Goal: Book appointment/travel/reservation

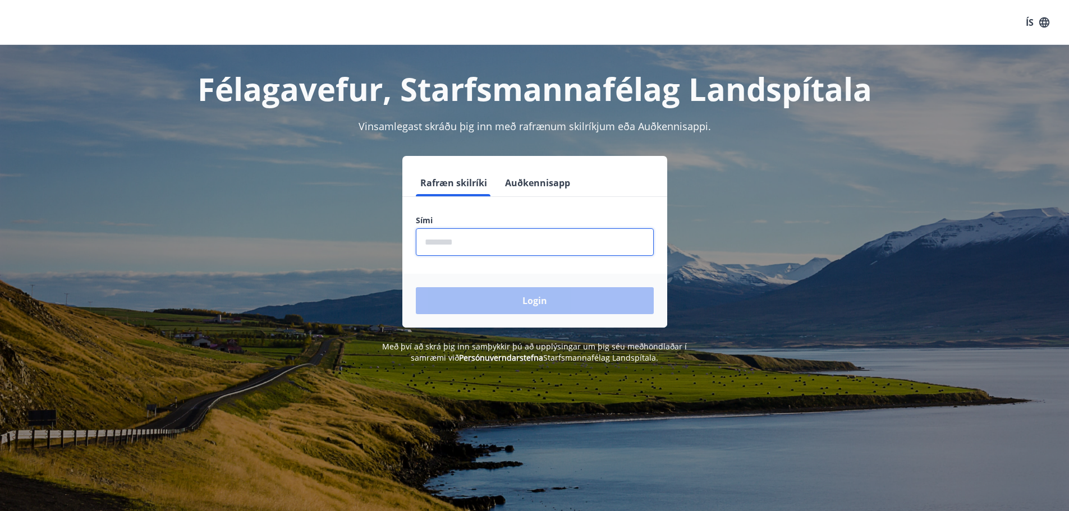
click at [449, 250] on input "phone" at bounding box center [535, 241] width 238 height 27
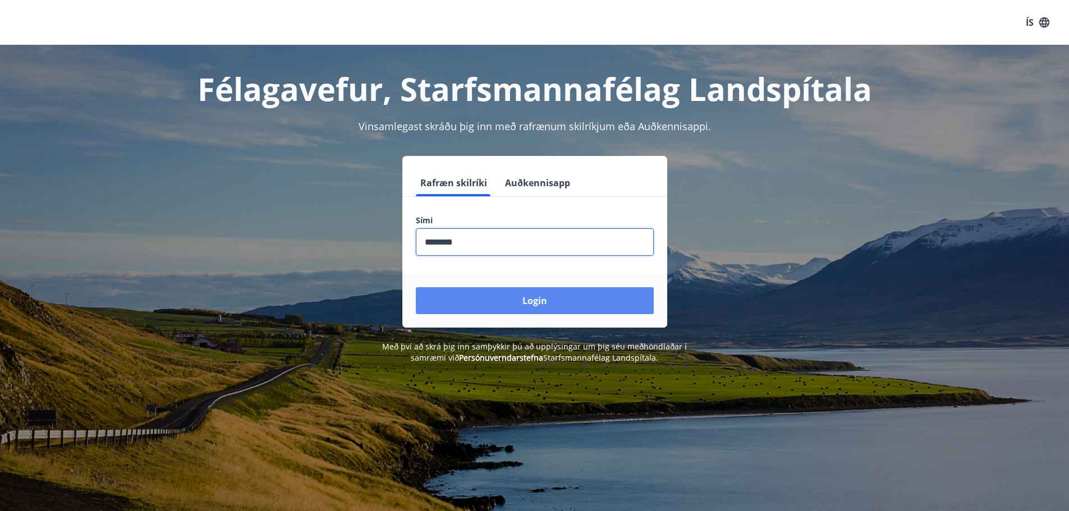
type input "********"
drag, startPoint x: 536, startPoint y: 308, endPoint x: 547, endPoint y: 305, distance: 11.2
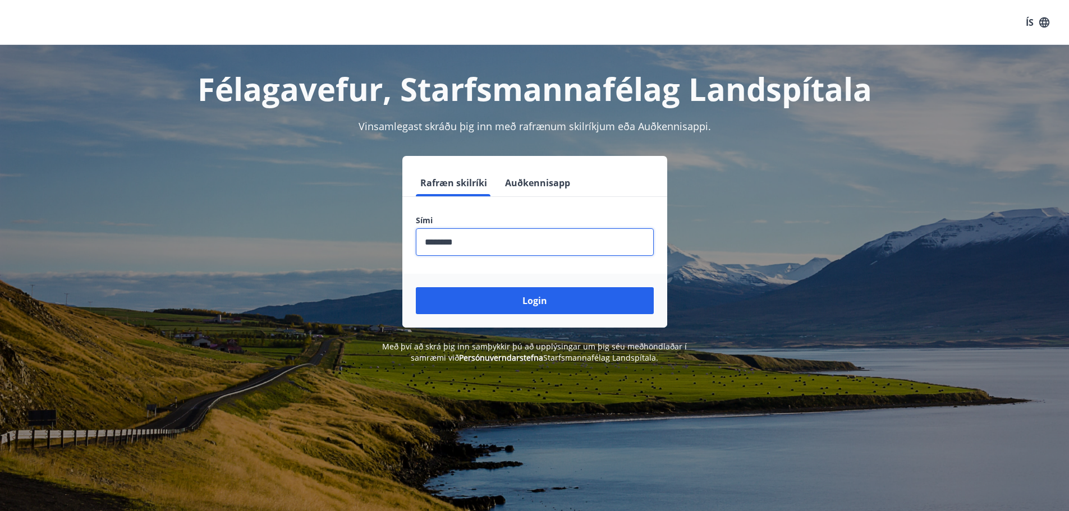
click at [536, 308] on button "Login" at bounding box center [535, 300] width 238 height 27
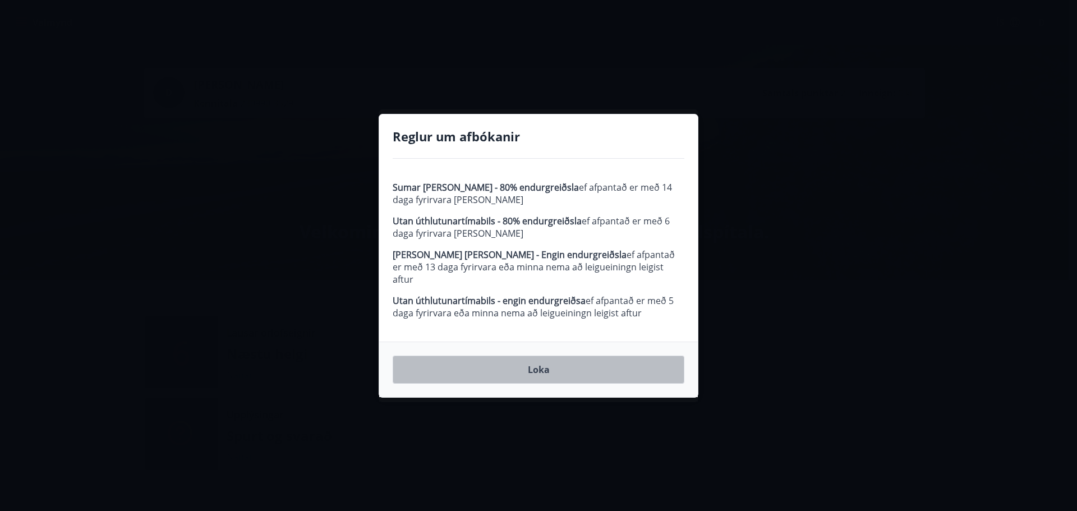
click at [555, 365] on button "Loka" at bounding box center [539, 370] width 292 height 28
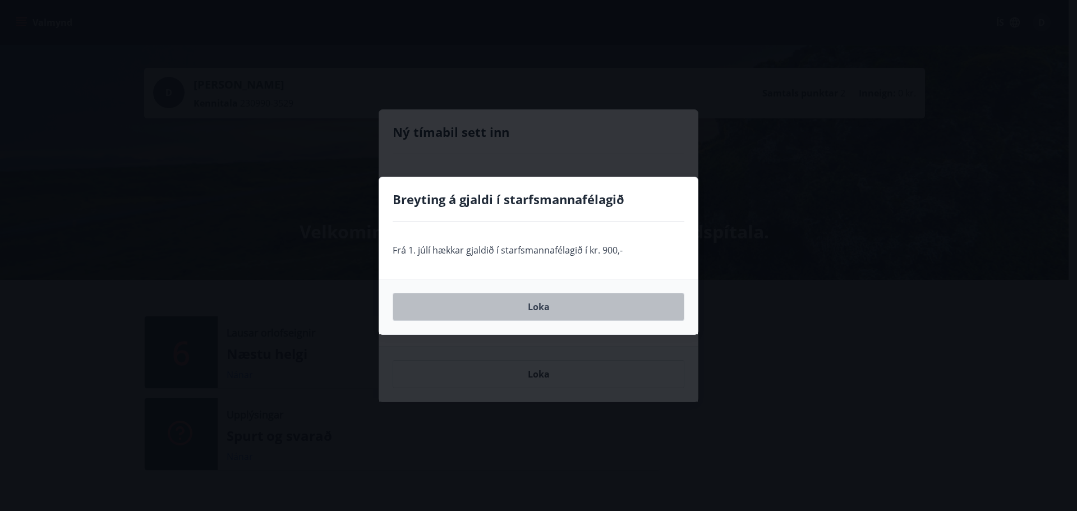
click at [578, 313] on button "Loka" at bounding box center [539, 307] width 292 height 28
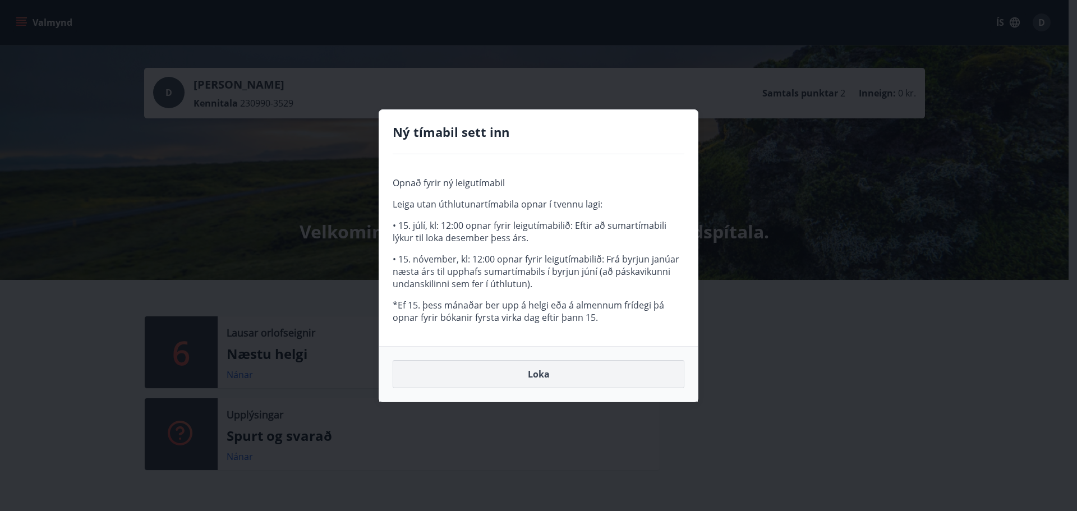
click at [549, 366] on button "Loka" at bounding box center [539, 374] width 292 height 28
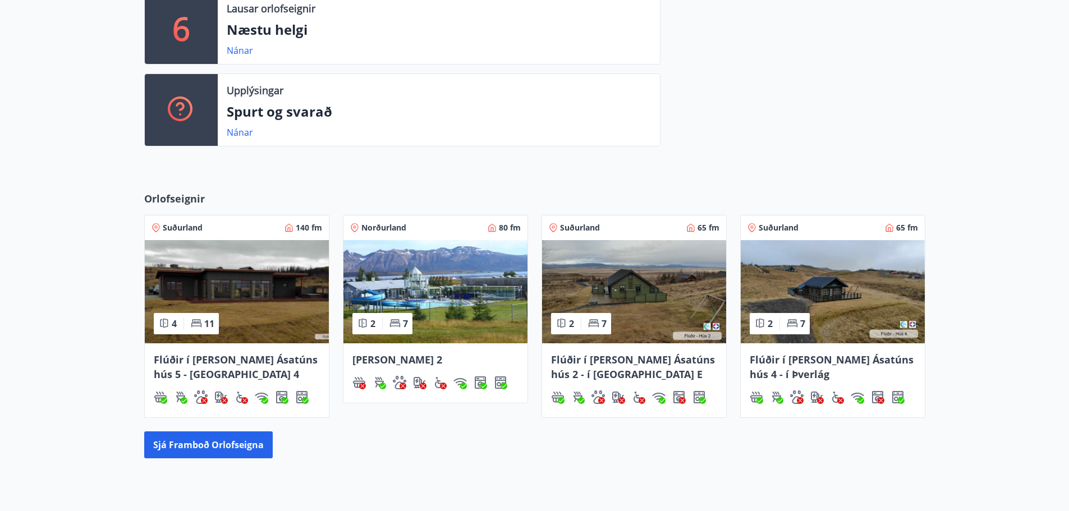
scroll to position [337, 0]
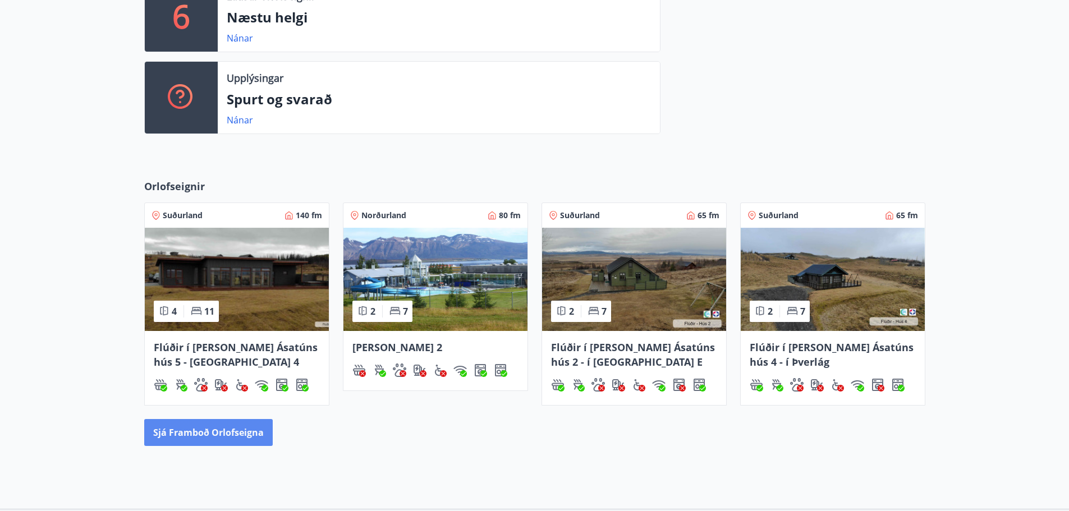
click at [212, 437] on button "Sjá framboð orlofseigna" at bounding box center [208, 432] width 129 height 27
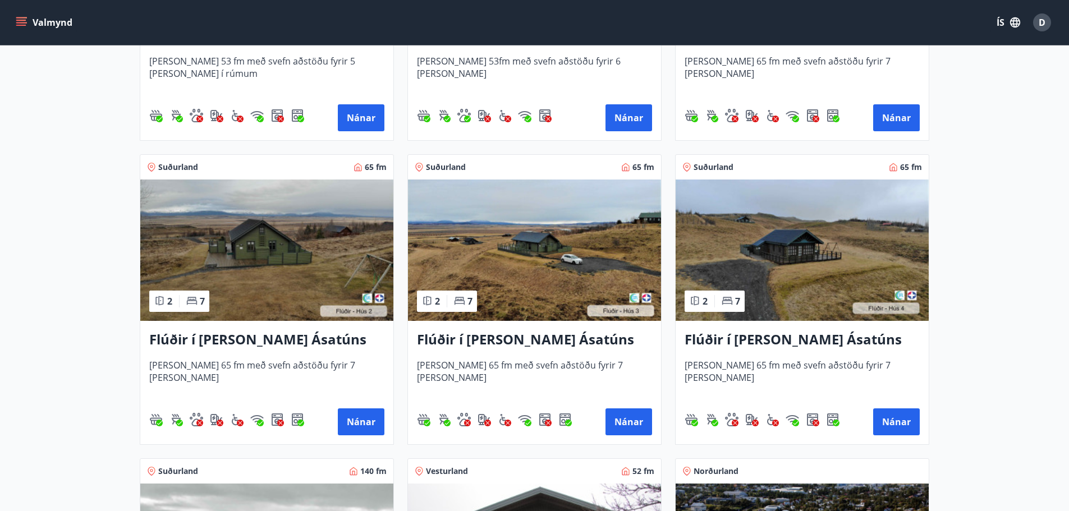
scroll to position [393, 0]
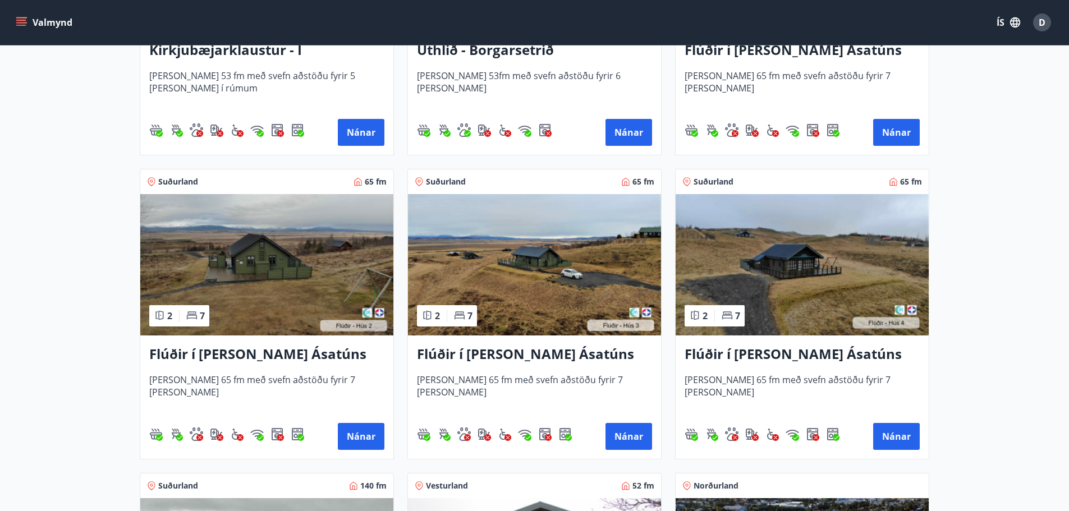
click at [543, 314] on img at bounding box center [534, 264] width 253 height 141
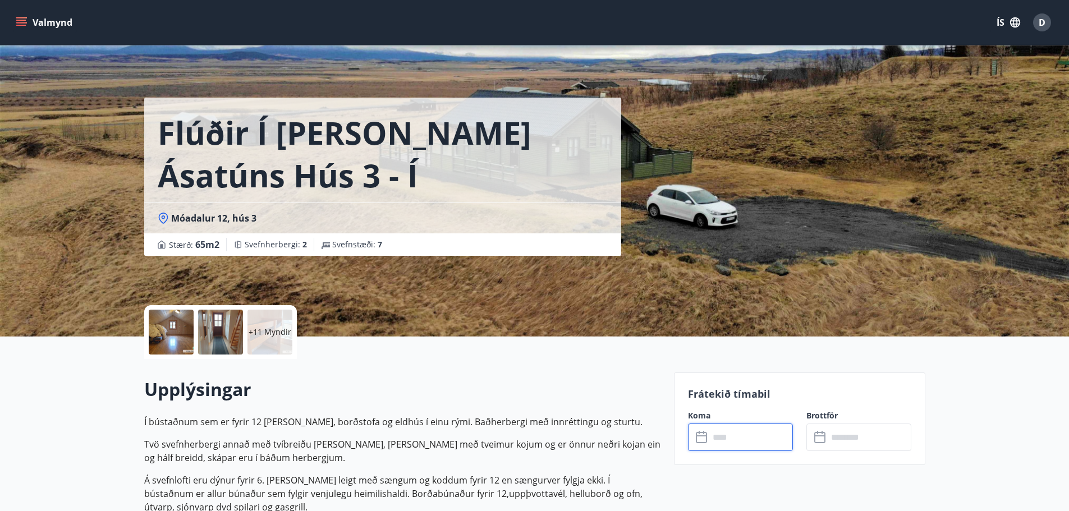
click at [724, 442] on input "text" at bounding box center [751, 437] width 84 height 27
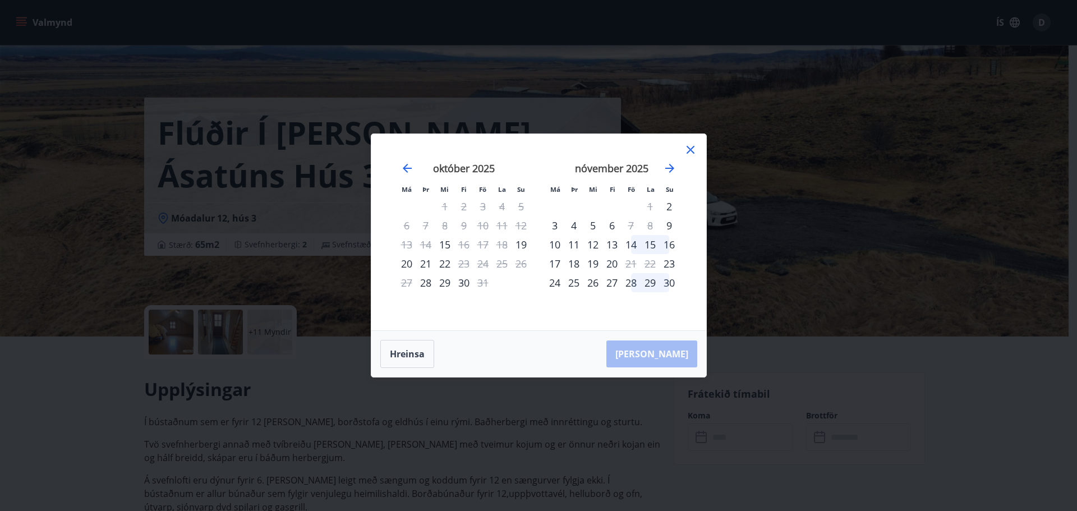
click at [632, 247] on div "14" at bounding box center [631, 244] width 19 height 19
click at [673, 244] on div "16" at bounding box center [669, 244] width 19 height 19
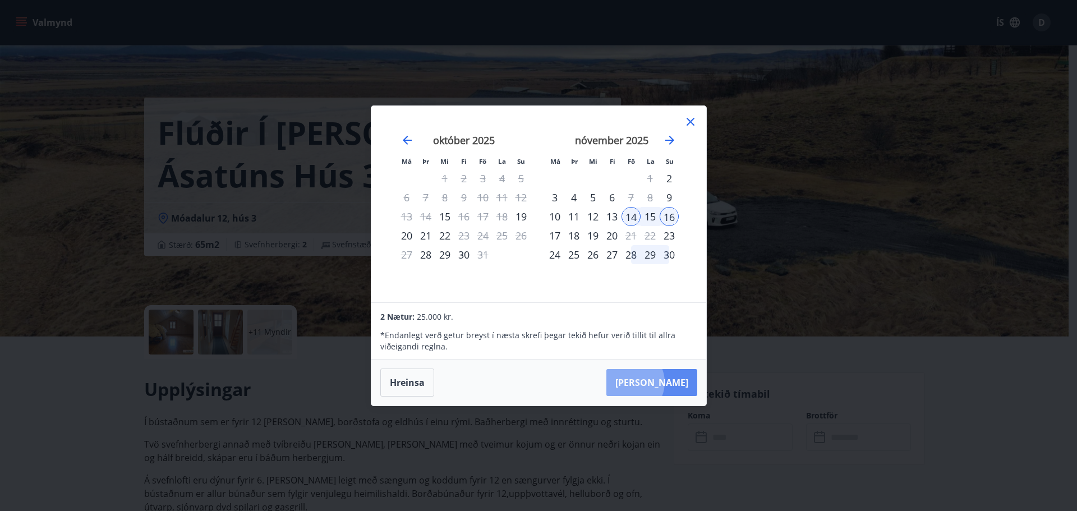
click at [663, 382] on button "[PERSON_NAME]" at bounding box center [652, 382] width 91 height 27
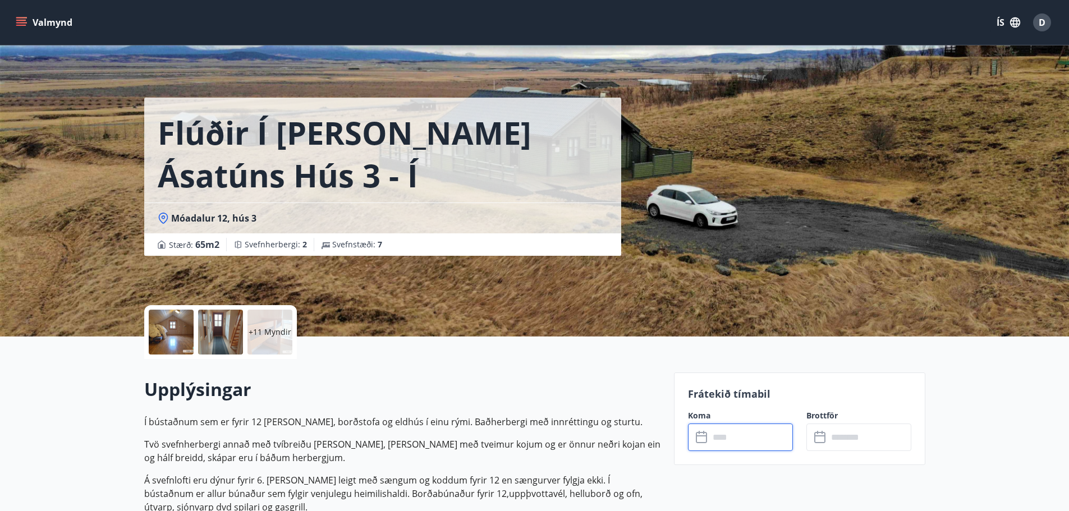
type input "******"
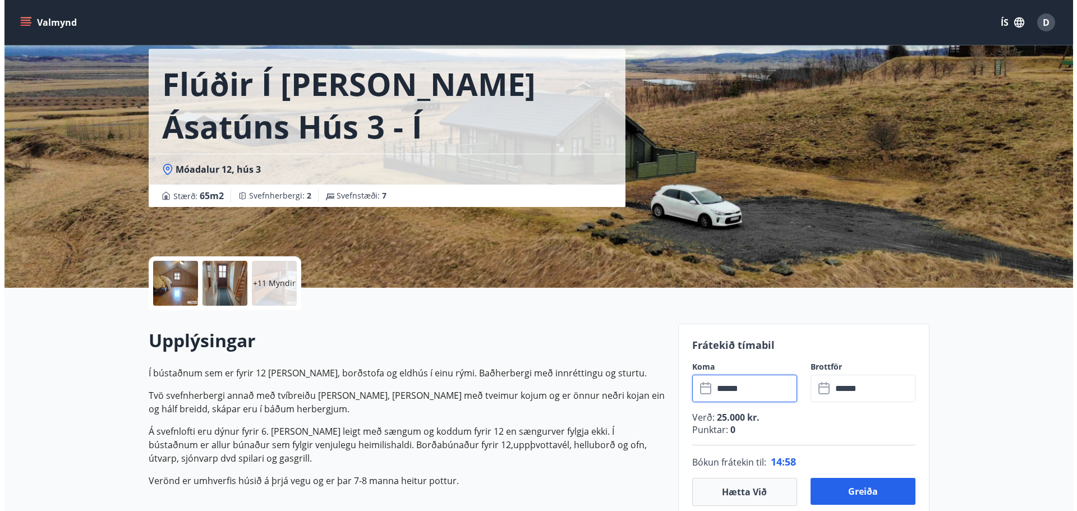
scroll to position [112, 0]
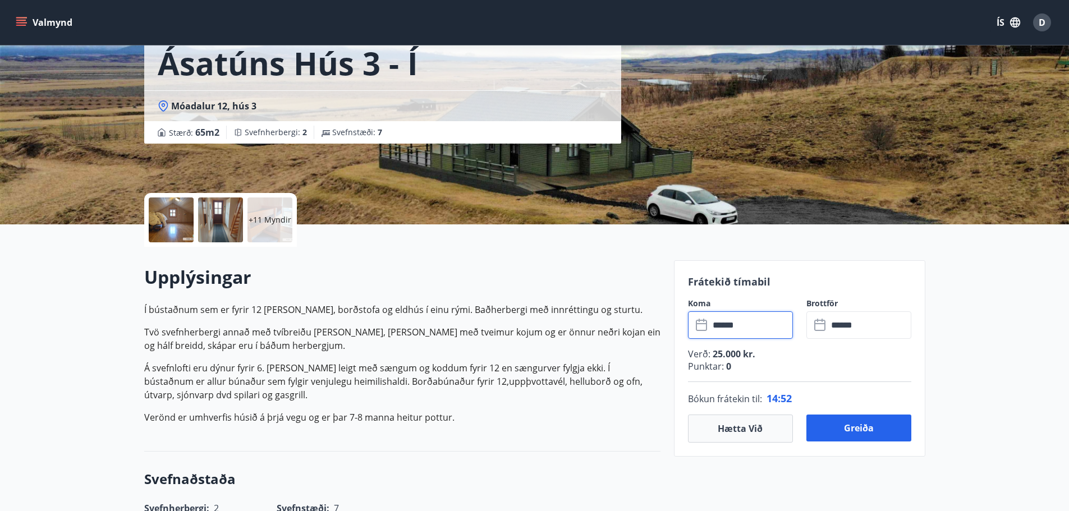
click at [217, 225] on div at bounding box center [220, 220] width 45 height 45
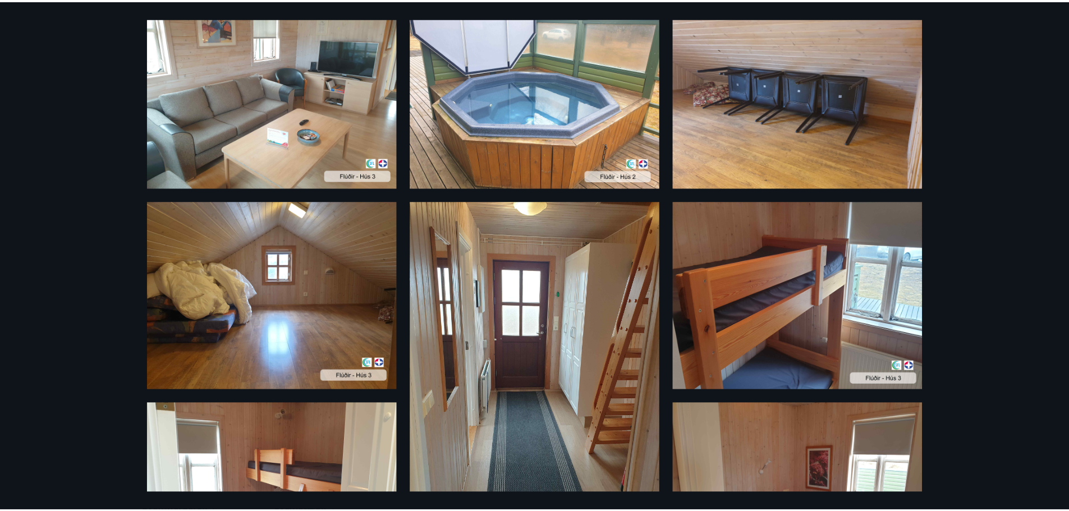
scroll to position [0, 0]
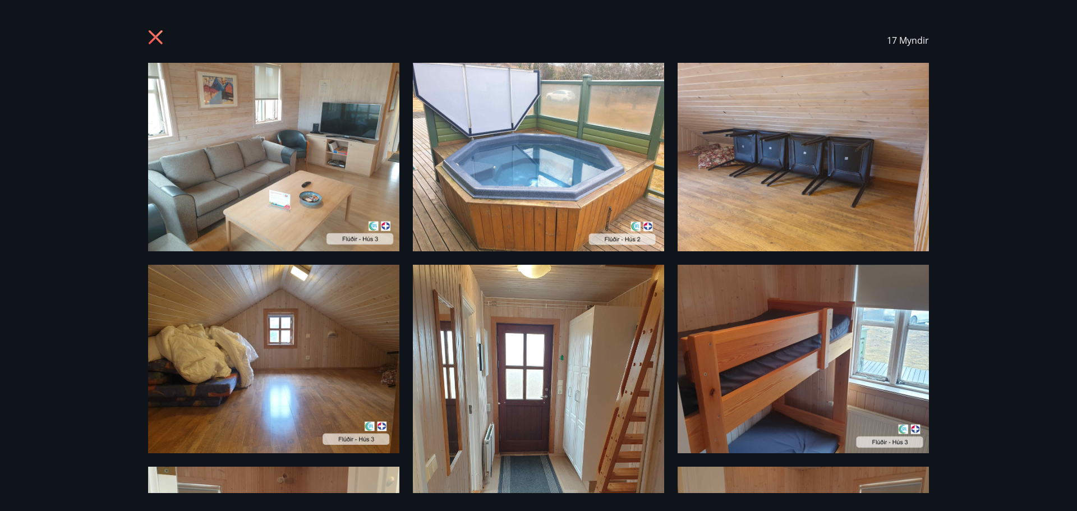
click at [152, 36] on icon at bounding box center [157, 39] width 18 height 18
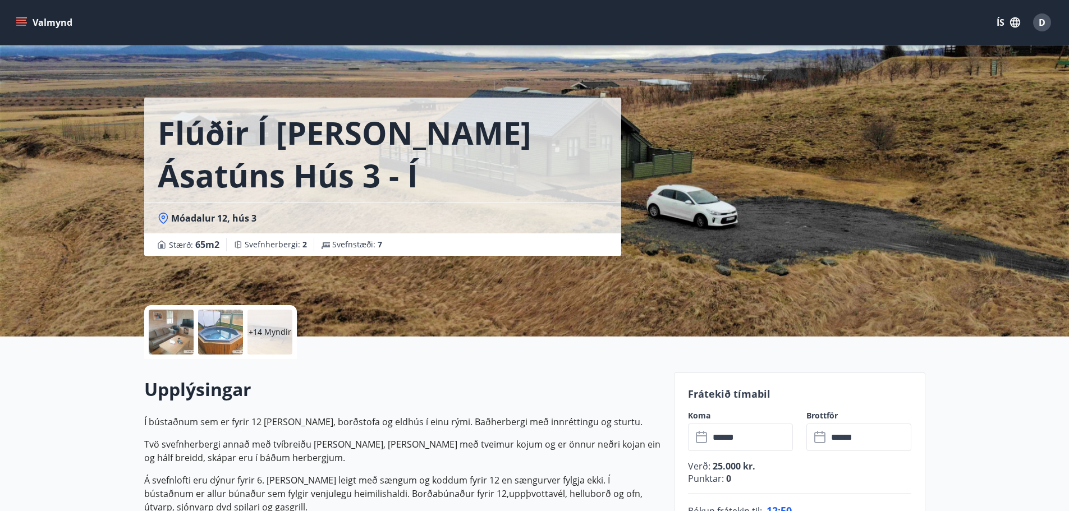
click at [24, 20] on icon "menu" at bounding box center [21, 20] width 10 height 1
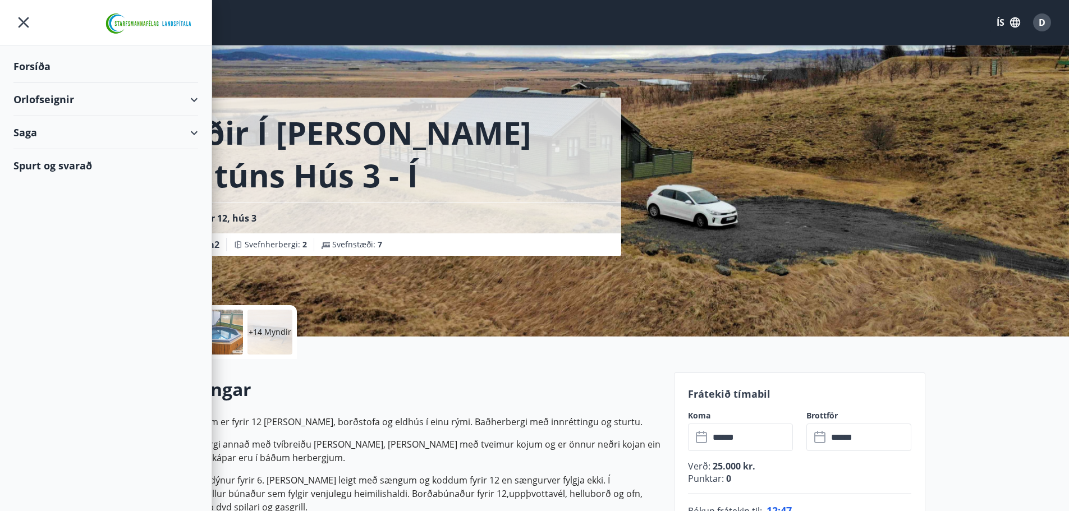
click at [199, 101] on icon at bounding box center [193, 99] width 13 height 13
click at [195, 137] on div "Saga" at bounding box center [105, 132] width 185 height 33
click at [40, 211] on div "Punktar" at bounding box center [105, 208] width 167 height 24
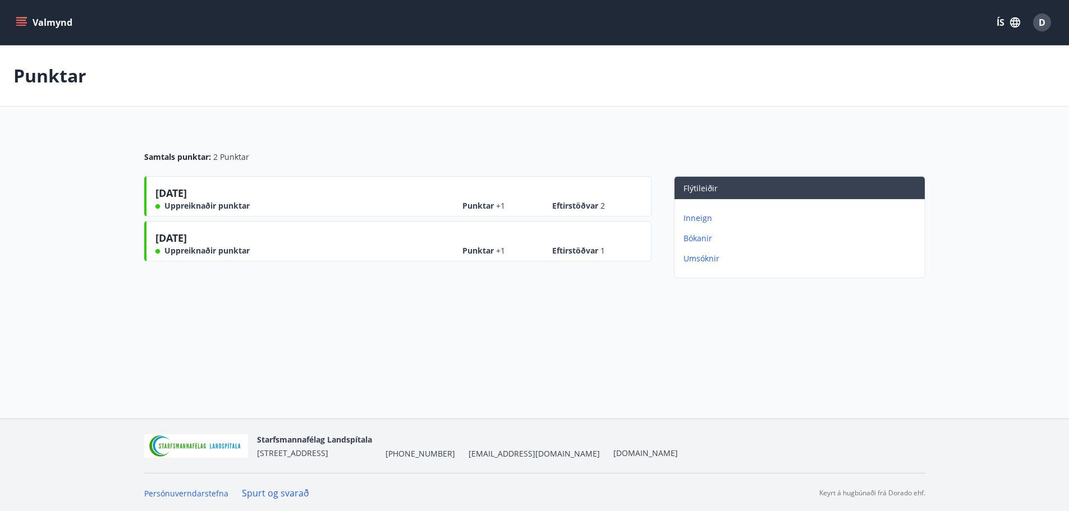
click at [14, 19] on button "Valmynd" at bounding box center [44, 22] width 63 height 20
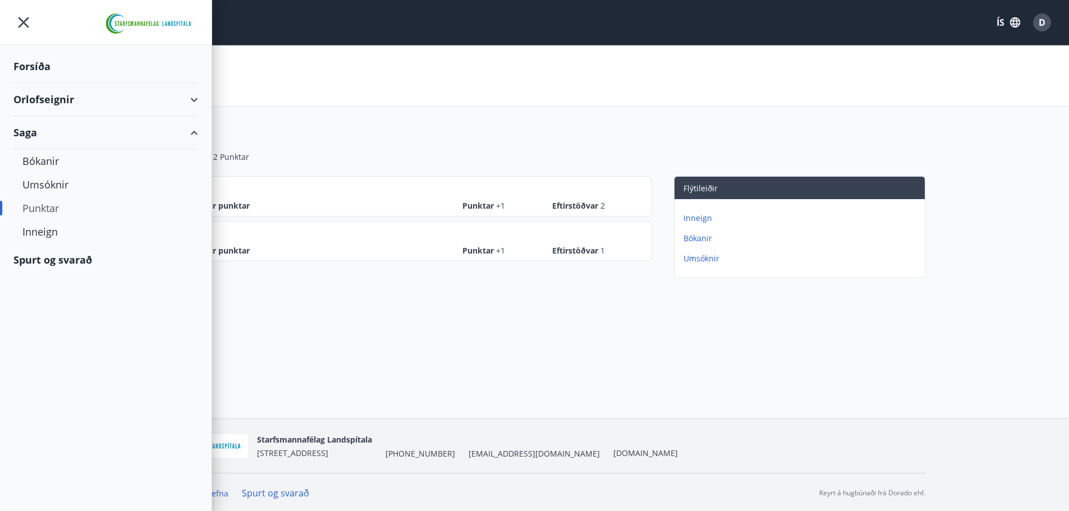
click at [189, 99] on div "Orlofseignir" at bounding box center [105, 99] width 185 height 33
drag, startPoint x: 189, startPoint y: 99, endPoint x: 179, endPoint y: 97, distance: 10.5
click at [190, 99] on div "Orlofseignir" at bounding box center [105, 99] width 185 height 33
click at [22, 29] on icon "menu" at bounding box center [23, 22] width 20 height 20
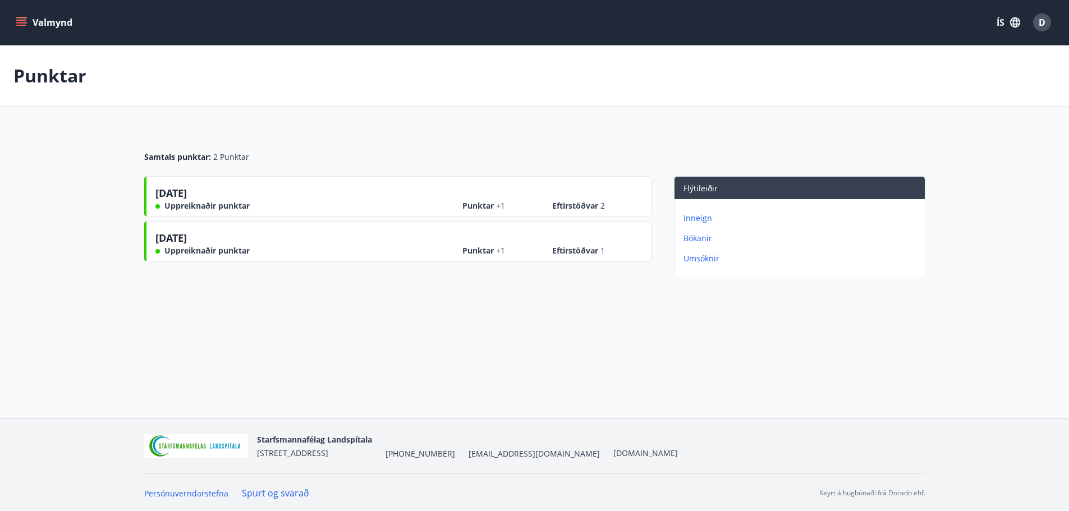
click at [19, 17] on icon "menu" at bounding box center [21, 22] width 11 height 11
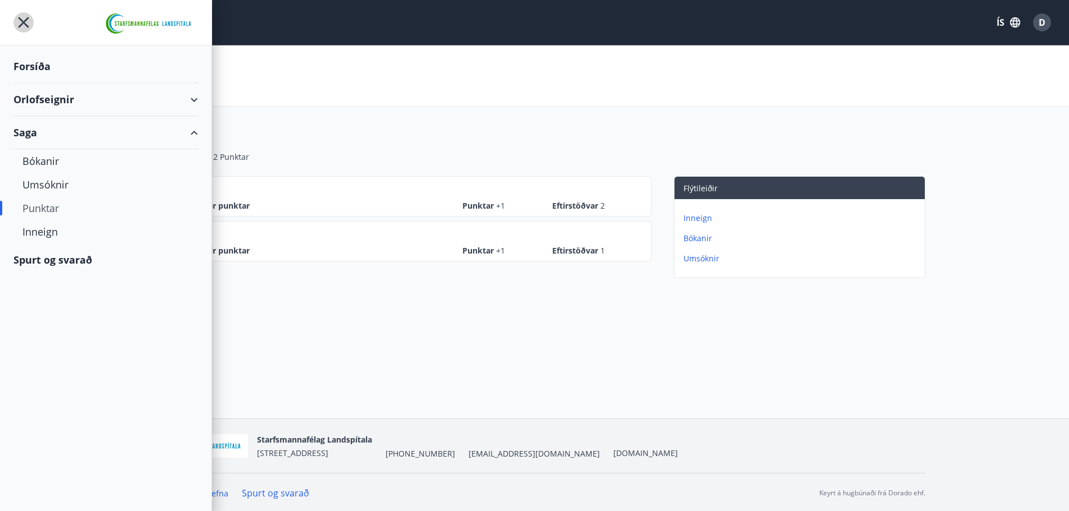
click at [22, 21] on icon "menu" at bounding box center [24, 22] width 11 height 11
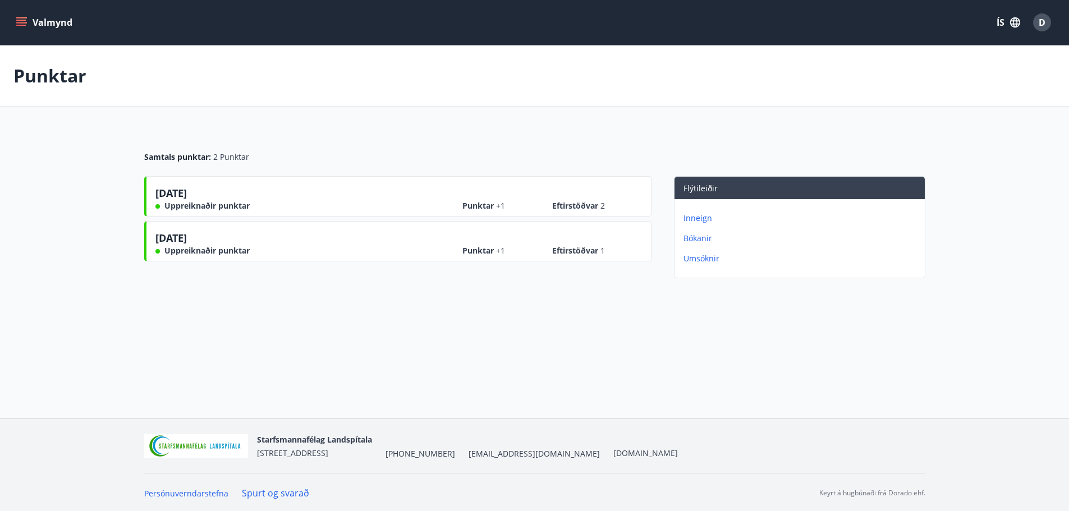
click at [1041, 20] on span "D" at bounding box center [1042, 22] width 7 height 12
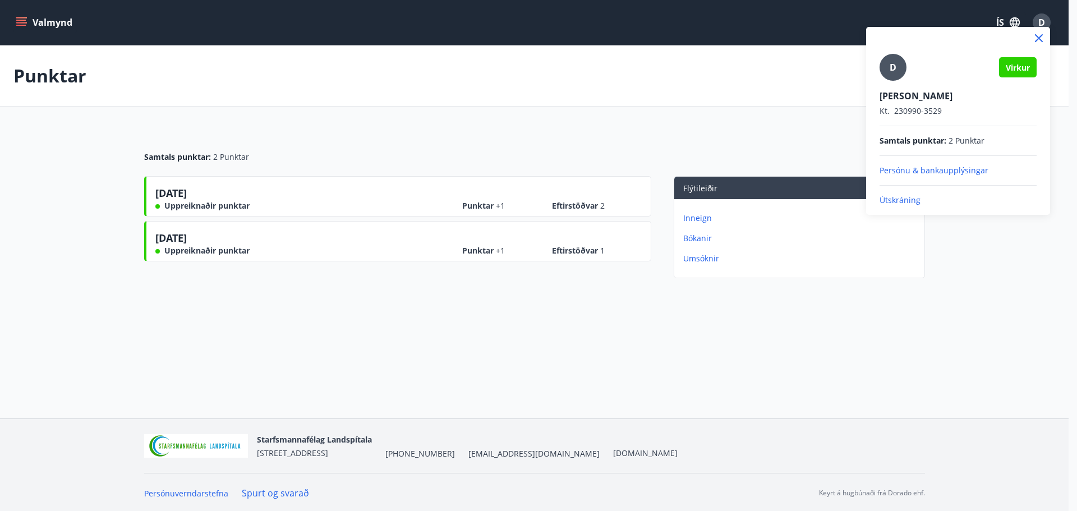
click at [901, 199] on p "Útskráning" at bounding box center [958, 200] width 157 height 11
